Goal: Information Seeking & Learning: Learn about a topic

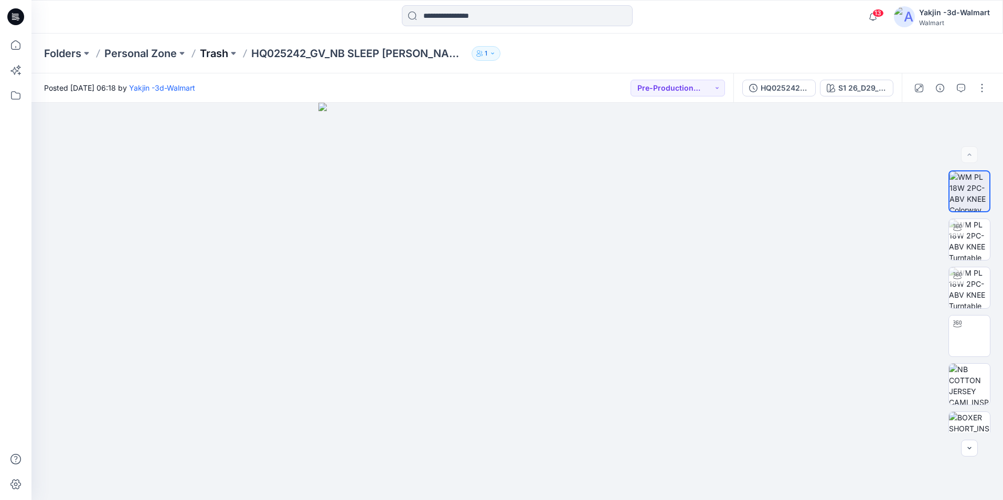
click at [214, 54] on p "Trash" at bounding box center [214, 53] width 28 height 15
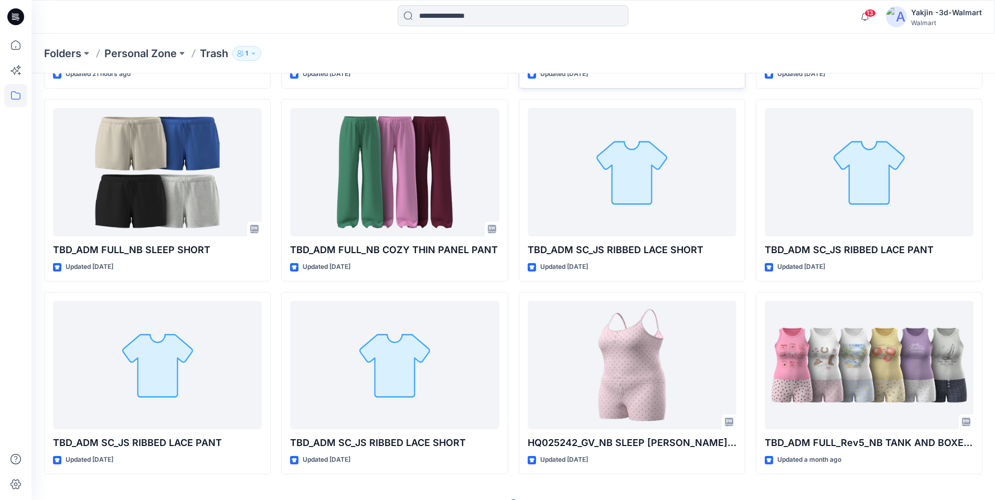
scroll to position [236, 0]
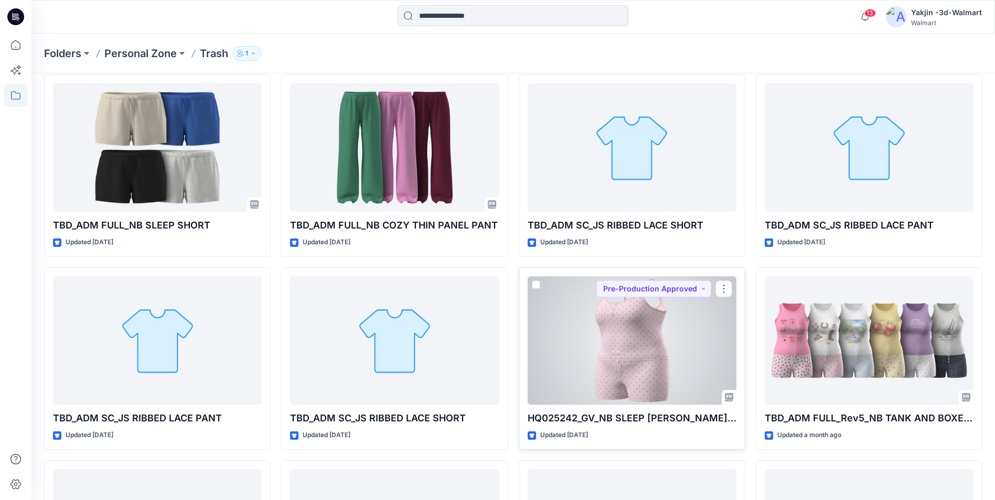
click at [670, 360] on div at bounding box center [632, 340] width 209 height 129
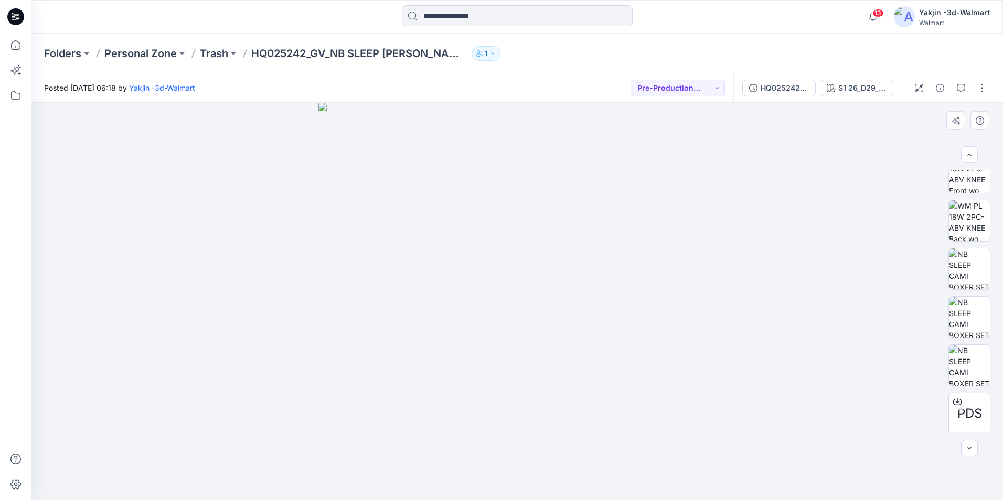
scroll to position [254, 0]
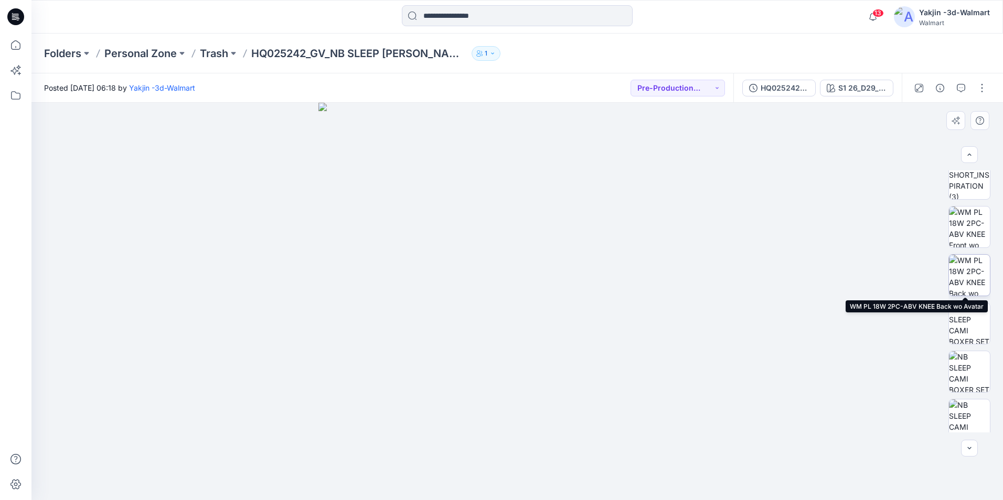
click at [965, 264] on img at bounding box center [969, 275] width 41 height 41
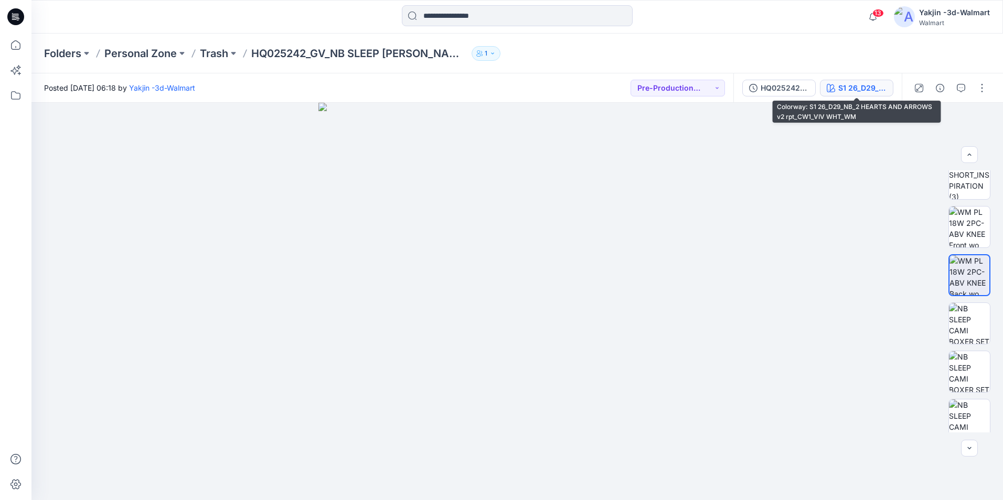
click at [850, 87] on div "S1 26_D29_NB_2 HEARTS AND ARROWS v2 rpt_CW1_VIV WHT_WM" at bounding box center [862, 88] width 48 height 12
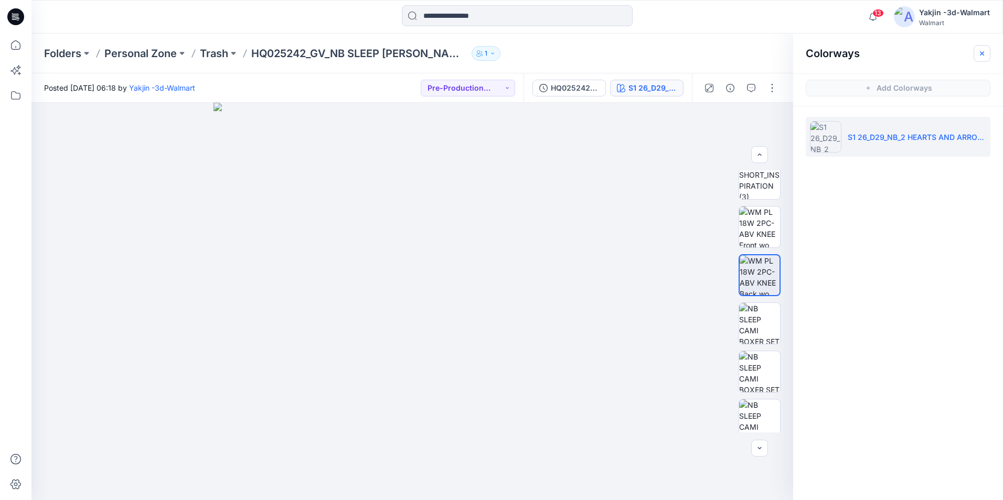
click at [988, 48] on button "button" at bounding box center [982, 53] width 17 height 17
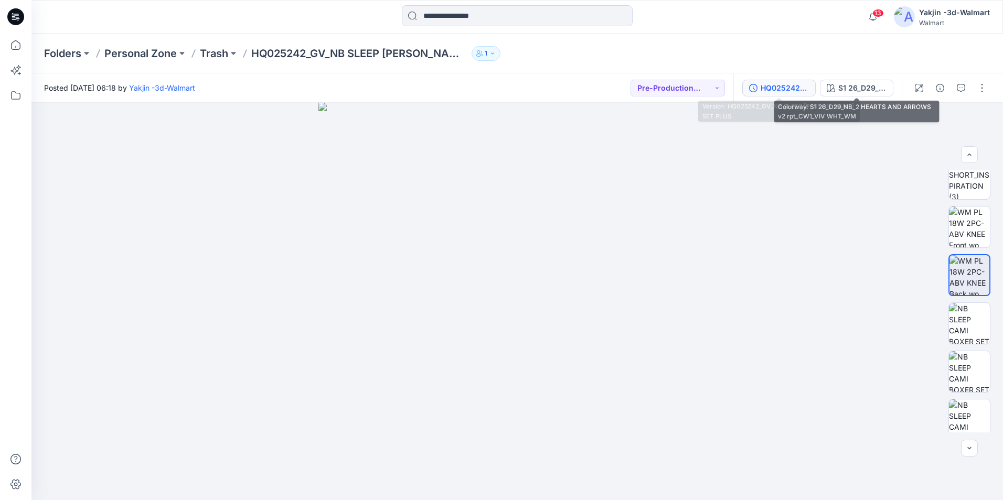
click at [780, 85] on div "HQ025242_GV_NB SLEEP [PERSON_NAME] SET PLUS" at bounding box center [785, 88] width 48 height 12
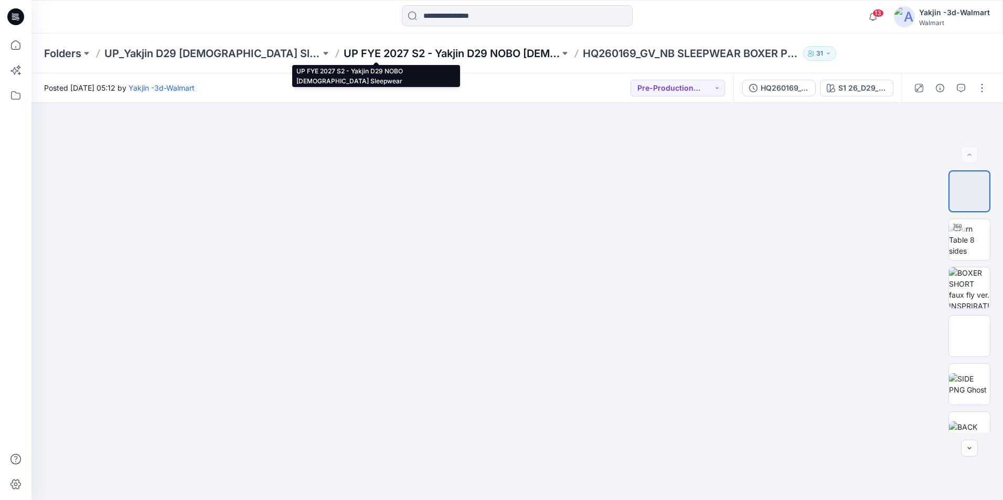
click at [365, 48] on p "UP FYE 2027 S2 - Yakjin D29 NOBO Ladies Sleepwear" at bounding box center [452, 53] width 216 height 15
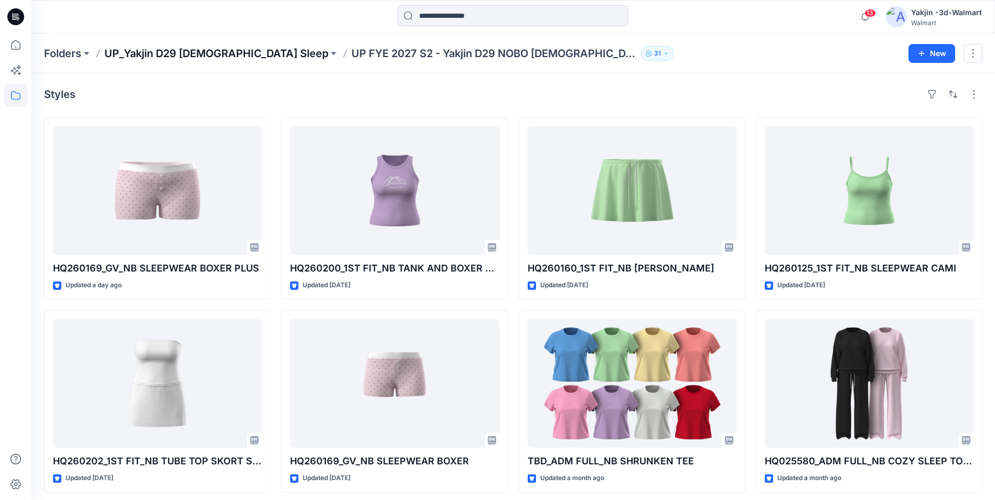
click at [184, 53] on p "UP_Yakjin D29 Ladies Sleep" at bounding box center [216, 53] width 224 height 15
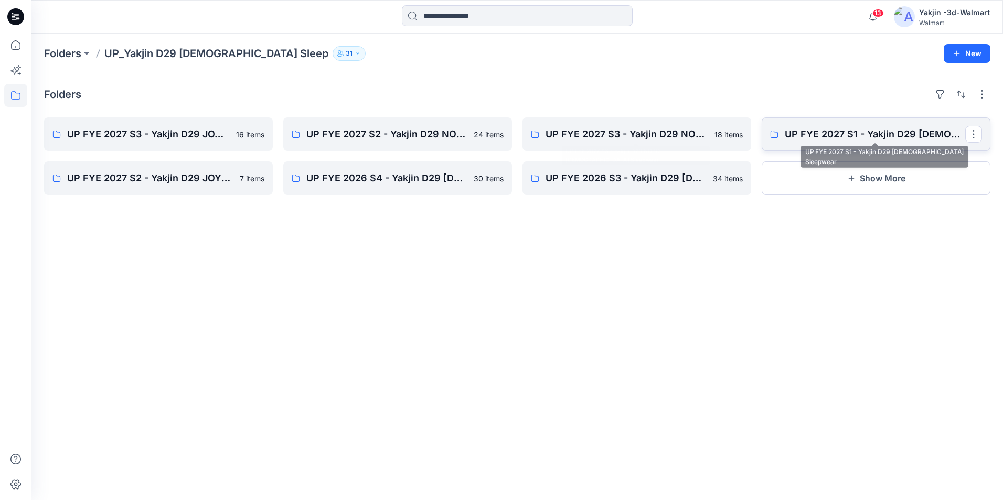
click at [850, 137] on p "UP FYE 2027 S1 - Yakjin D29 Ladies Sleepwear" at bounding box center [875, 134] width 180 height 15
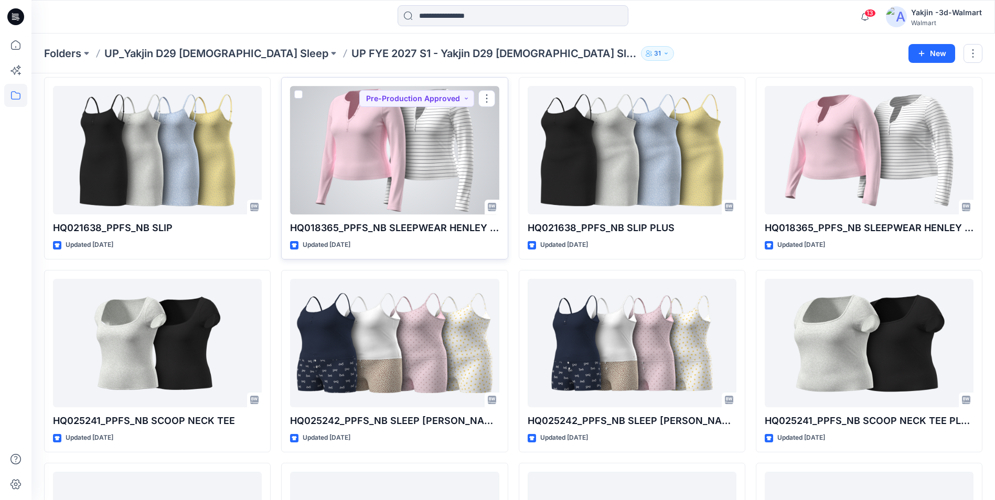
scroll to position [52, 0]
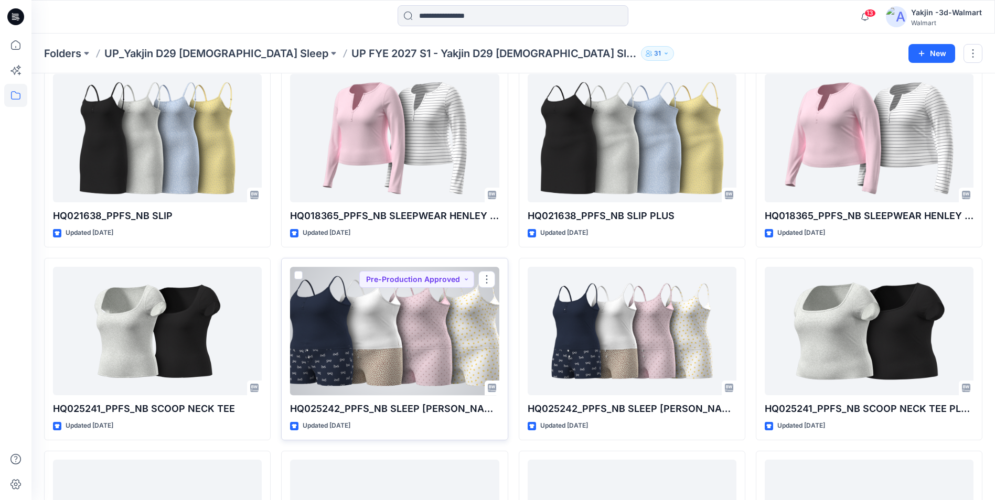
click at [416, 350] on div at bounding box center [394, 331] width 209 height 129
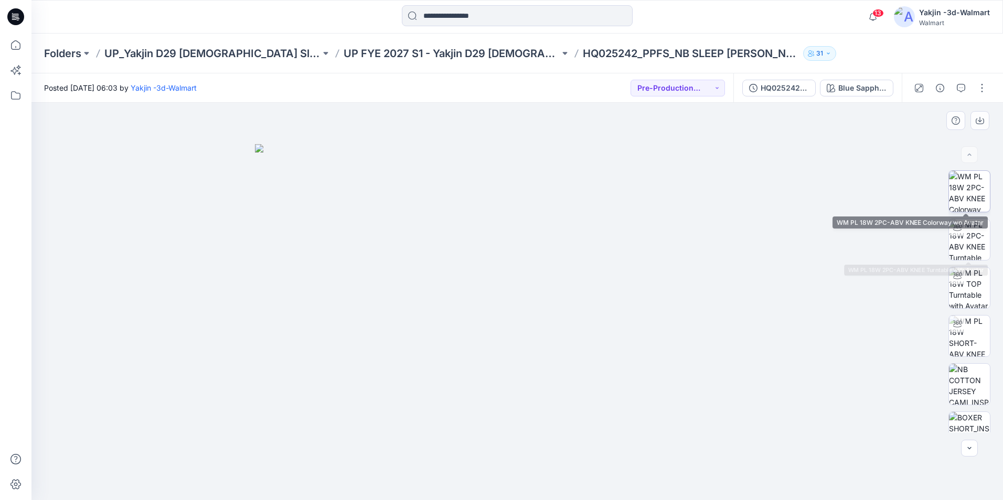
click at [961, 195] on img at bounding box center [969, 191] width 41 height 41
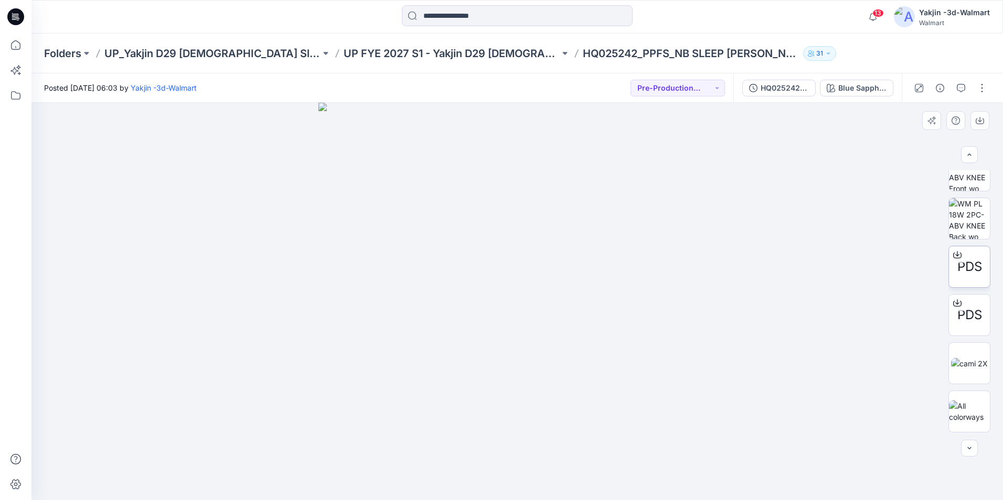
scroll to position [206, 0]
click at [521, 297] on img at bounding box center [517, 293] width 429 height 413
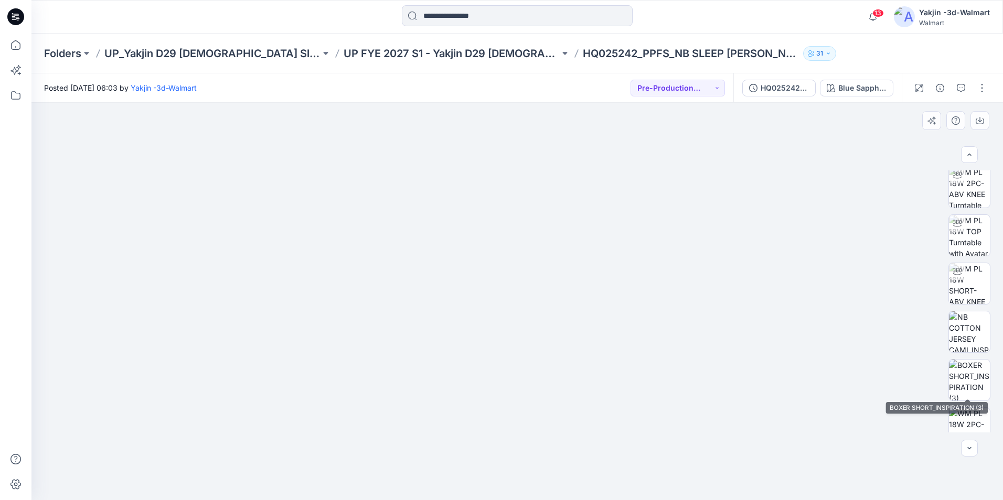
scroll to position [105, 0]
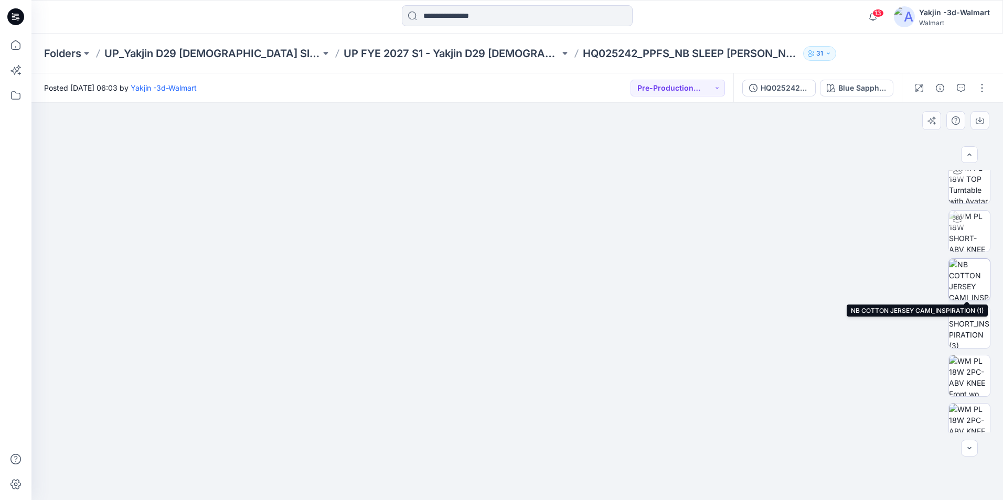
click at [976, 282] on img at bounding box center [969, 279] width 41 height 41
click at [567, 295] on img at bounding box center [517, 344] width 365 height 311
click at [568, 310] on img at bounding box center [517, 344] width 365 height 311
